Goal: Transaction & Acquisition: Purchase product/service

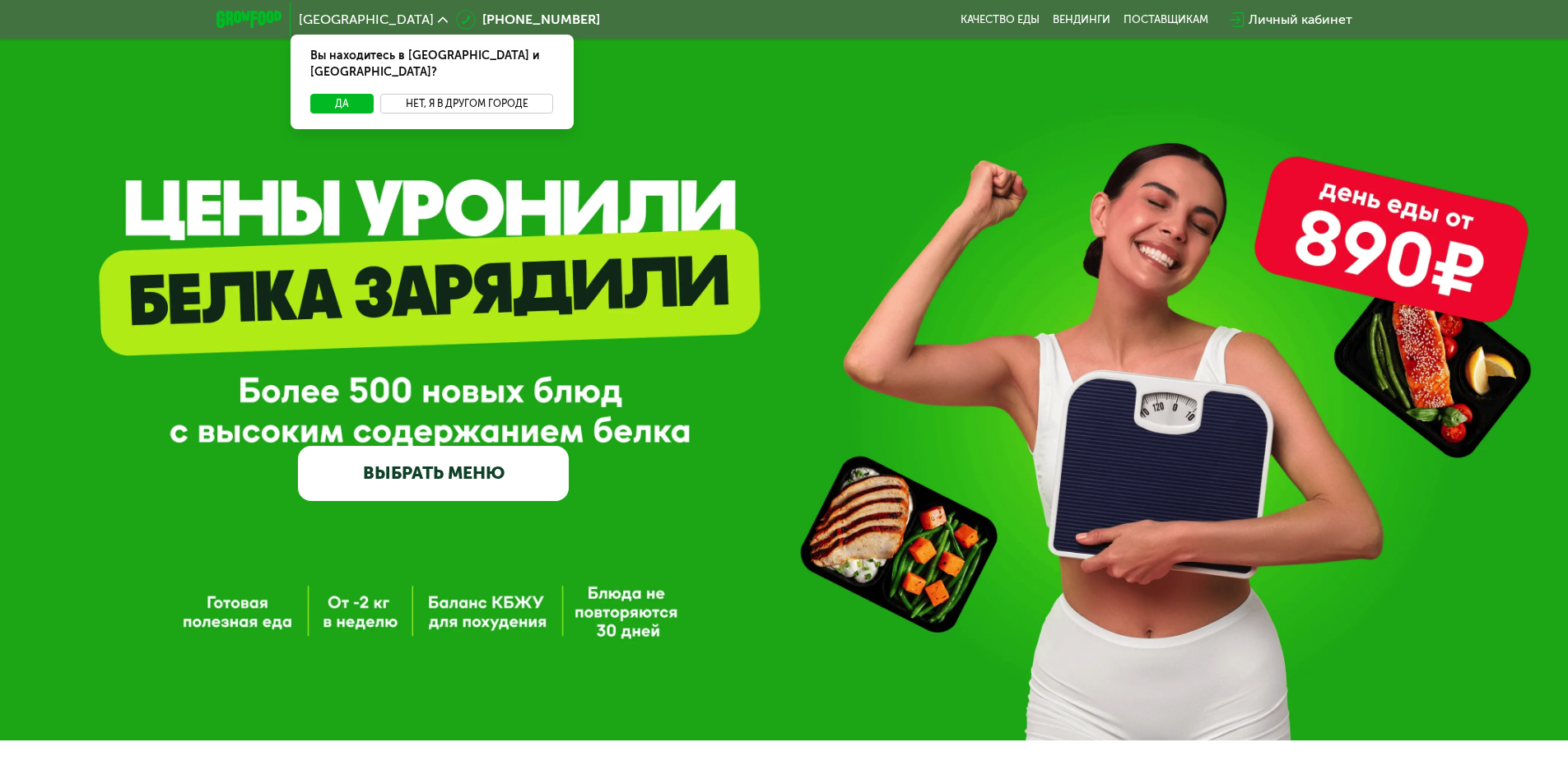
click at [448, 94] on button "Нет, я в другом городе" at bounding box center [467, 103] width 173 height 20
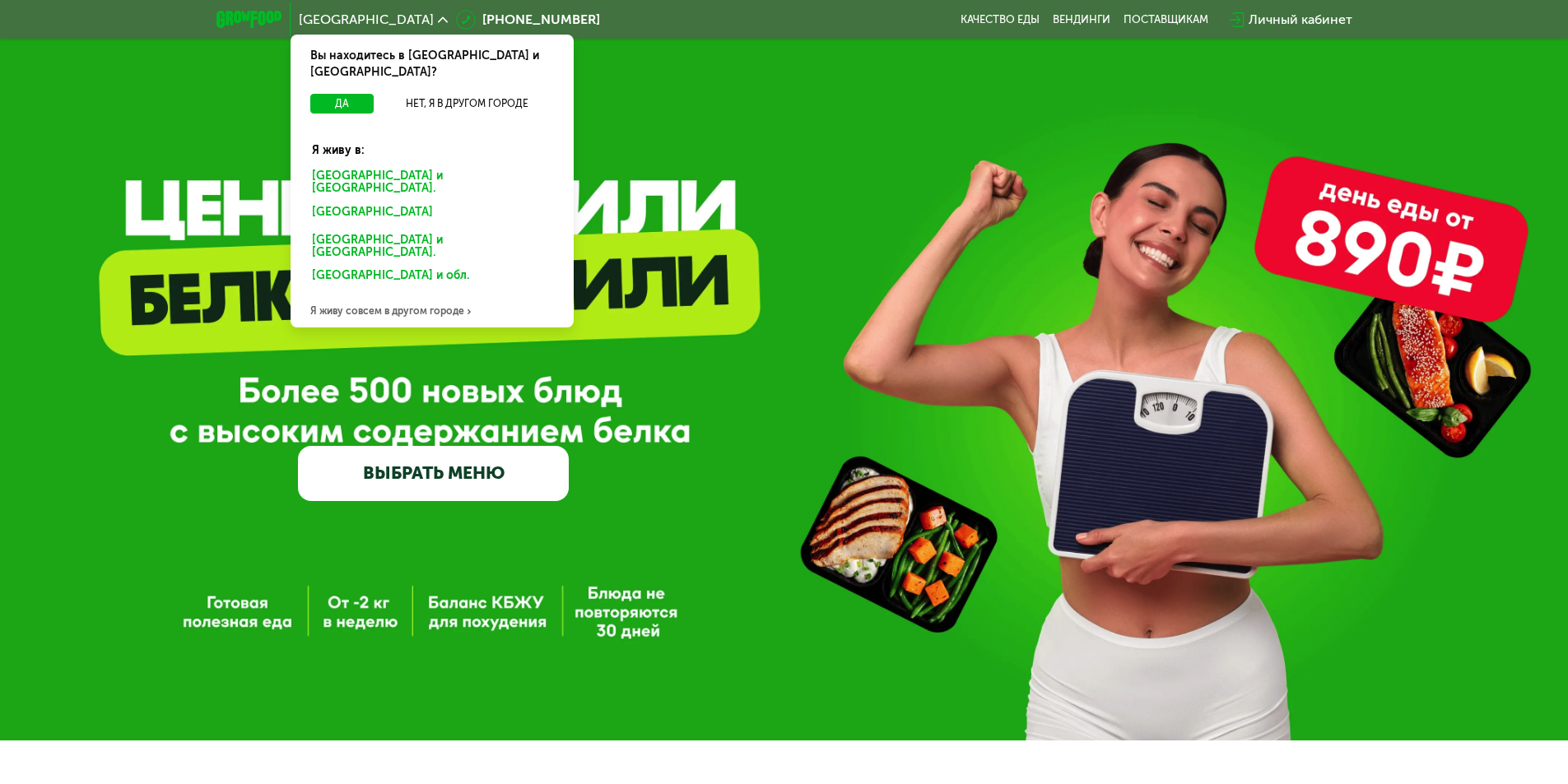
click at [399, 202] on div "[GEOGRAPHIC_DATA] и [GEOGRAPHIC_DATA]." at bounding box center [429, 214] width 257 height 26
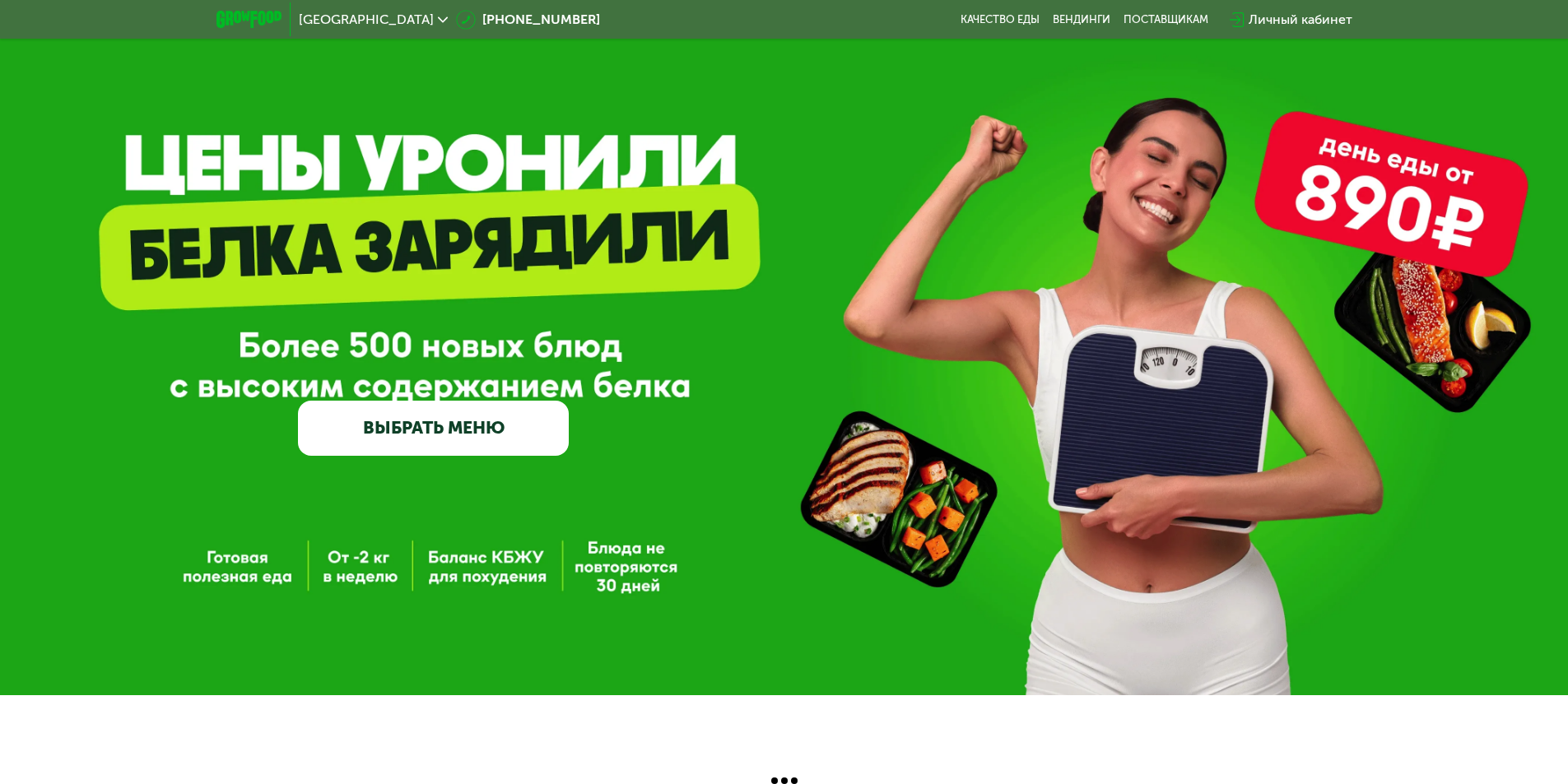
scroll to position [51, 0]
click at [491, 437] on link "ВЫБРАТЬ МЕНЮ" at bounding box center [433, 428] width 270 height 54
click at [412, 419] on link "ВЫБРАТЬ МЕНЮ" at bounding box center [433, 428] width 270 height 54
click at [427, 429] on link "ВЫБРАТЬ МЕНЮ" at bounding box center [433, 428] width 270 height 54
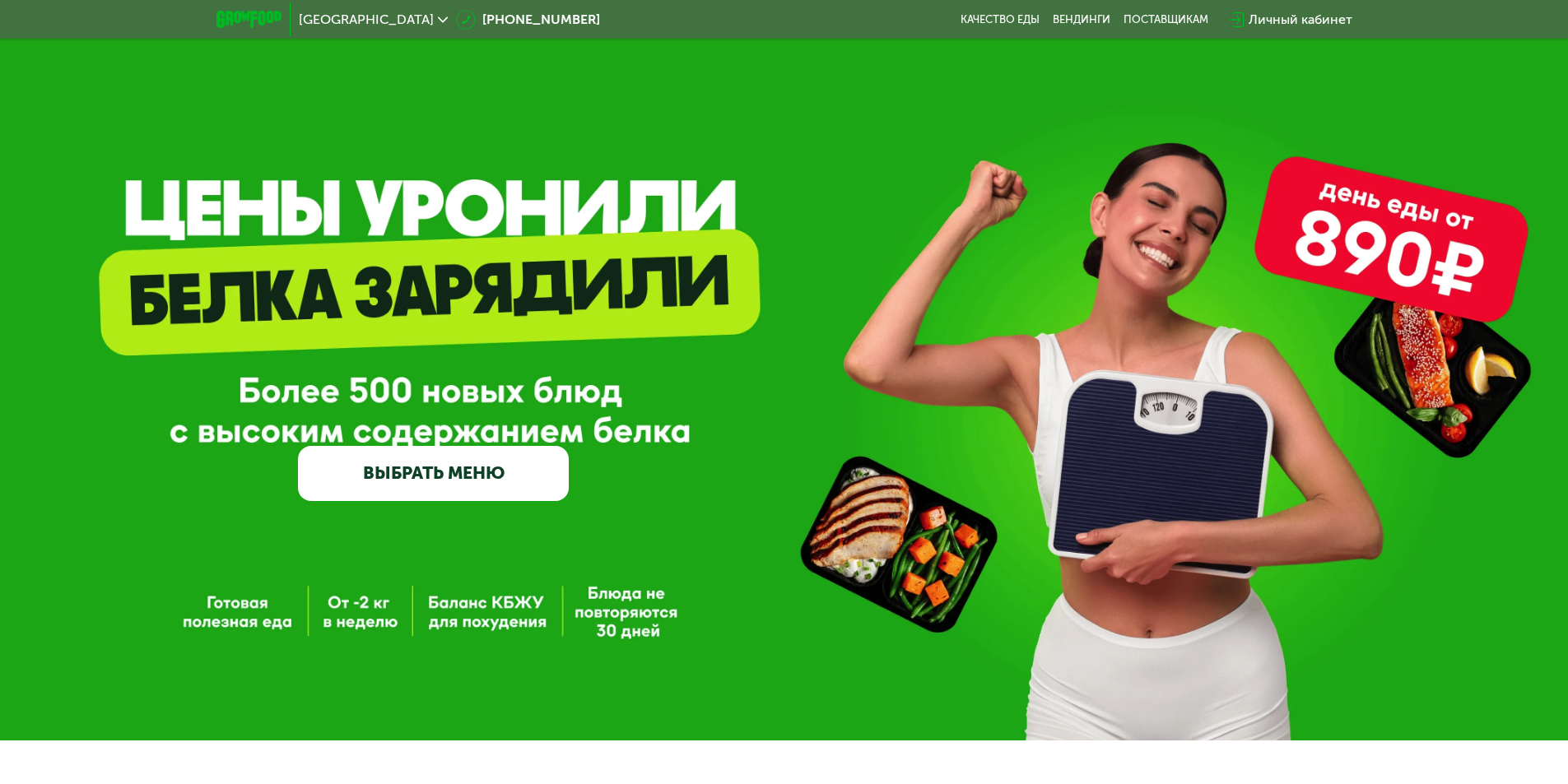
click at [372, 480] on link "ВЫБРАТЬ МЕНЮ" at bounding box center [433, 474] width 270 height 54
